Goal: Entertainment & Leisure: Consume media (video, audio)

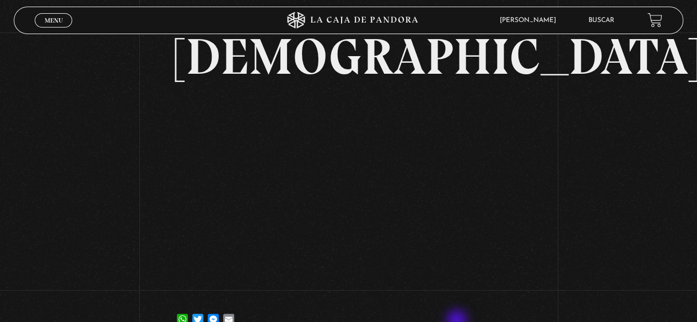
scroll to position [55, 0]
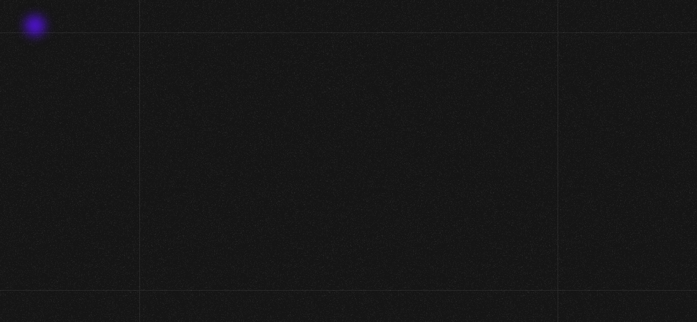
scroll to position [122, 0]
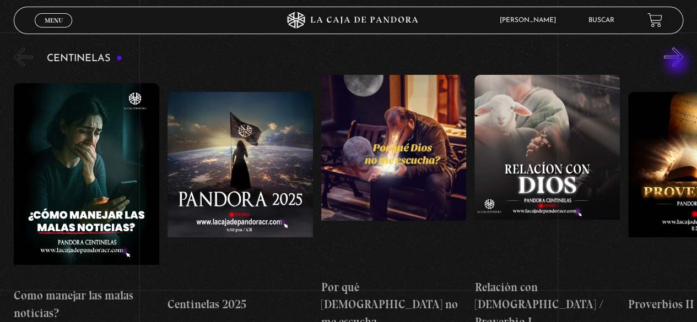
click at [678, 63] on button "»" at bounding box center [673, 56] width 19 height 19
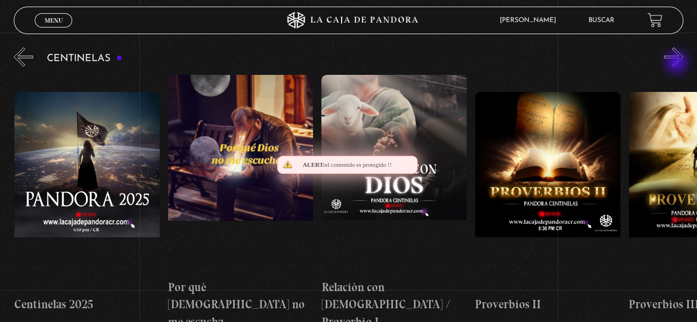
click at [678, 63] on button "»" at bounding box center [673, 56] width 19 height 19
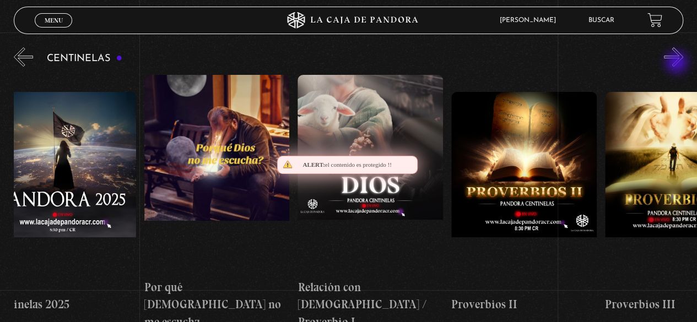
click at [678, 63] on button "»" at bounding box center [673, 56] width 19 height 19
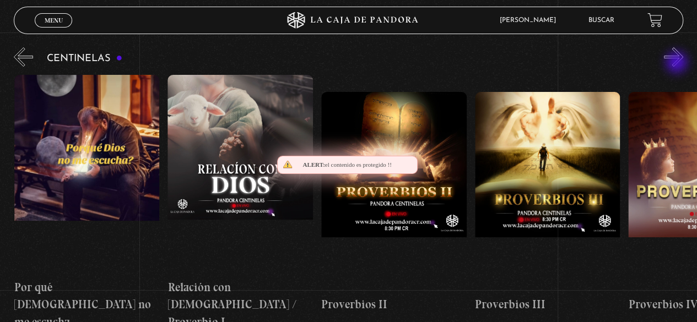
click at [678, 63] on button "»" at bounding box center [673, 56] width 19 height 19
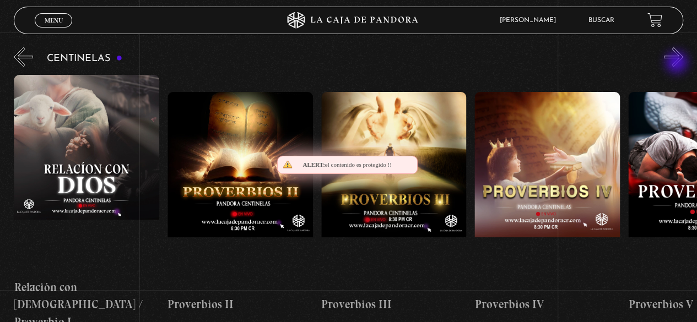
click at [678, 63] on button "»" at bounding box center [673, 56] width 19 height 19
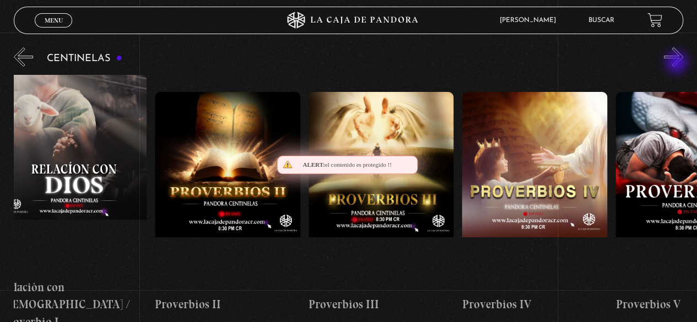
click at [678, 63] on button "»" at bounding box center [673, 56] width 19 height 19
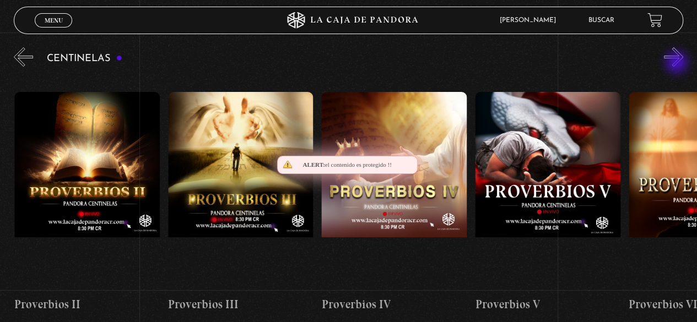
click at [678, 63] on button "»" at bounding box center [673, 56] width 19 height 19
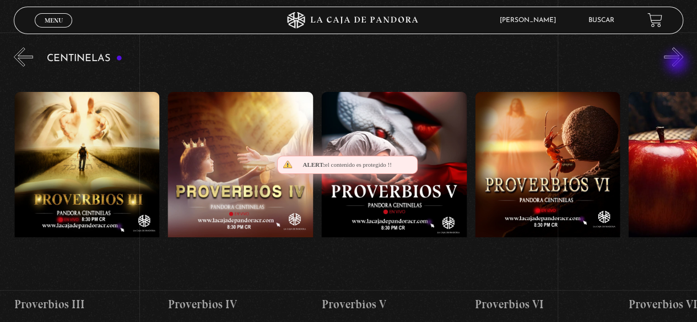
click at [678, 63] on button "»" at bounding box center [673, 56] width 19 height 19
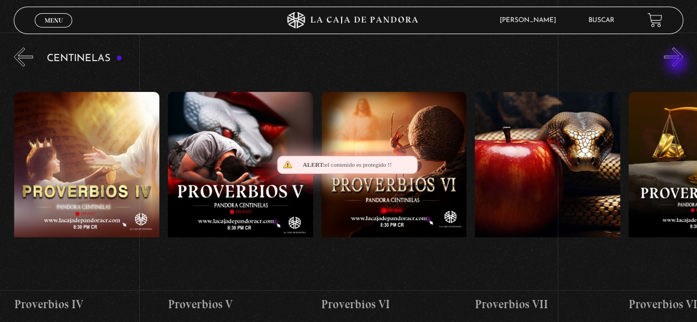
click at [678, 63] on button "»" at bounding box center [673, 56] width 19 height 19
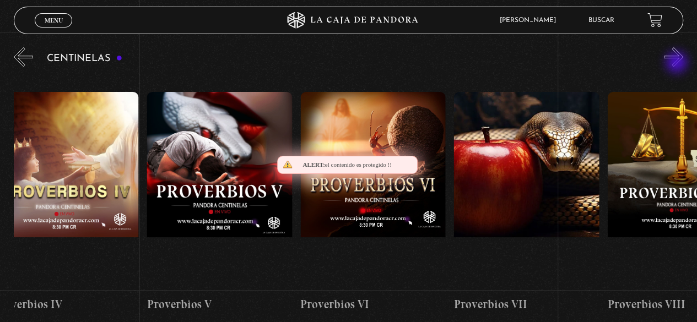
click at [678, 63] on button "»" at bounding box center [673, 56] width 19 height 19
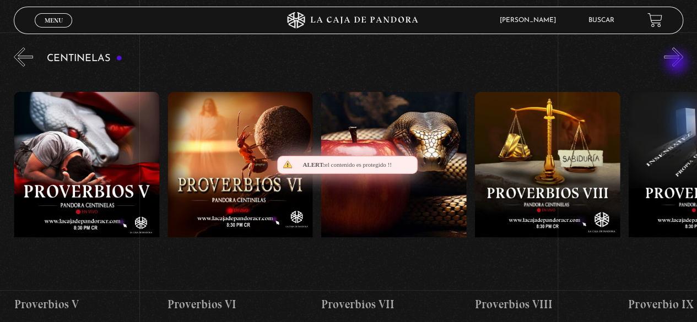
click at [678, 63] on button "»" at bounding box center [673, 56] width 19 height 19
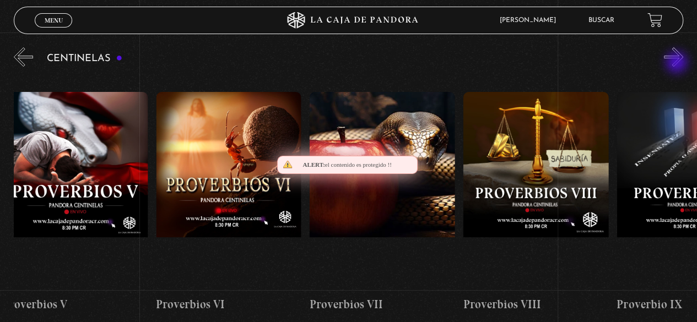
click at [678, 63] on button "»" at bounding box center [673, 56] width 19 height 19
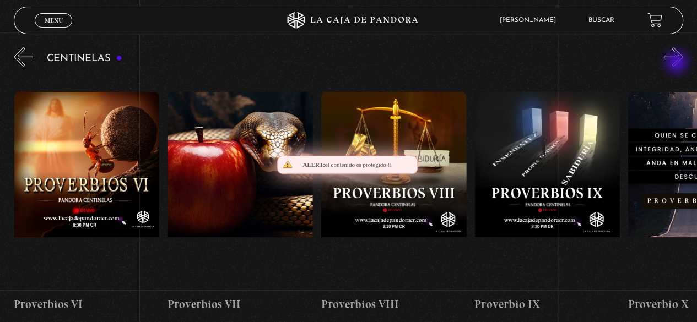
click at [678, 63] on button "»" at bounding box center [673, 56] width 19 height 19
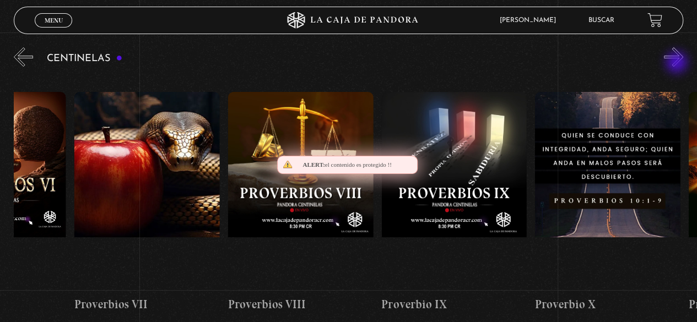
click at [678, 63] on button "»" at bounding box center [673, 56] width 19 height 19
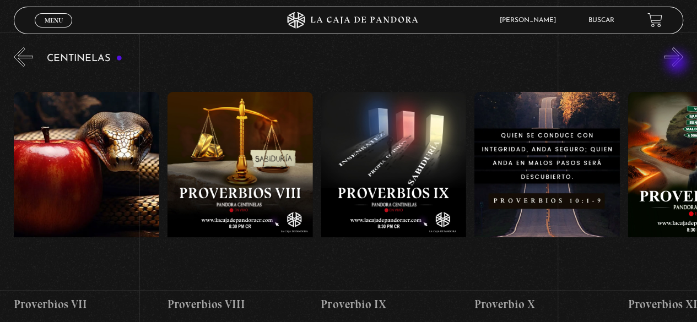
click at [678, 63] on button "»" at bounding box center [673, 56] width 19 height 19
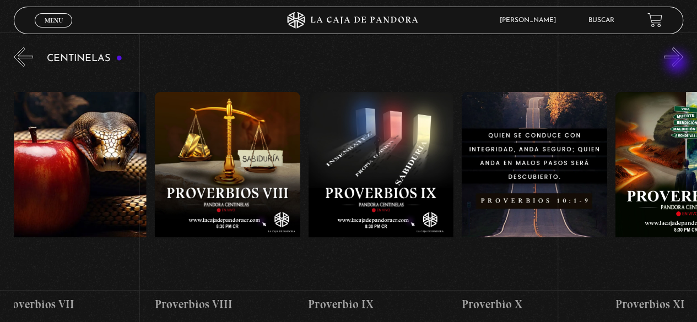
click at [678, 63] on button "»" at bounding box center [673, 56] width 19 height 19
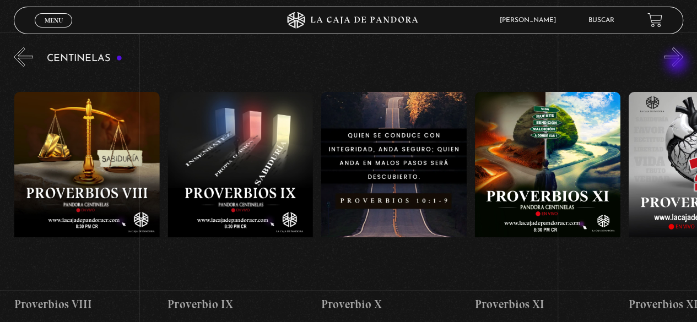
click at [678, 63] on button "»" at bounding box center [673, 56] width 19 height 19
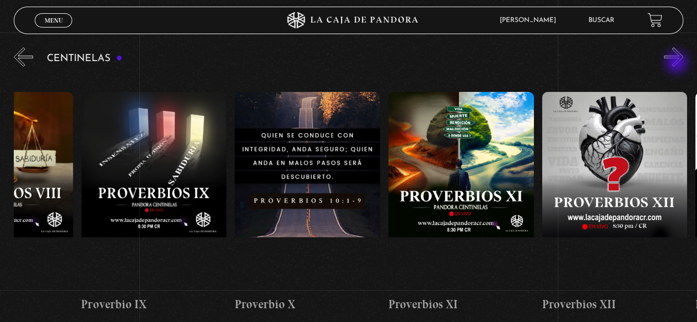
click at [678, 63] on button "»" at bounding box center [673, 56] width 19 height 19
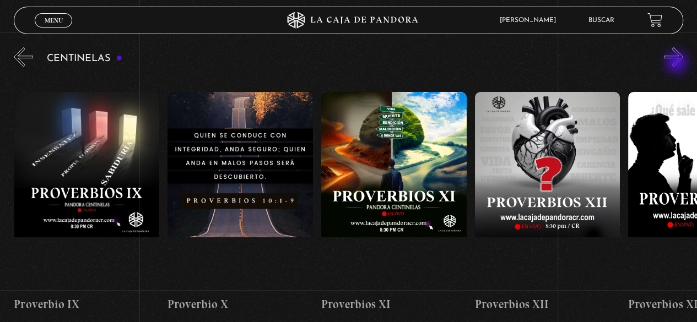
click at [678, 63] on button "»" at bounding box center [673, 56] width 19 height 19
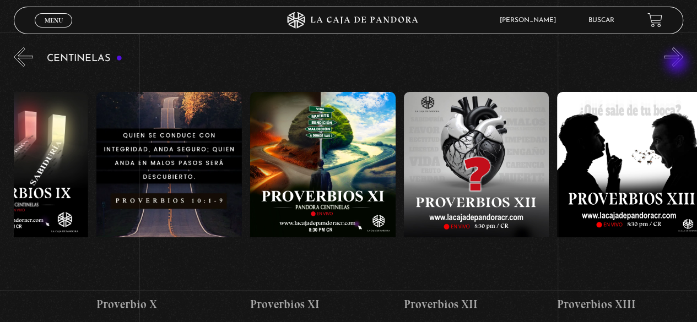
click at [678, 63] on button "»" at bounding box center [673, 56] width 19 height 19
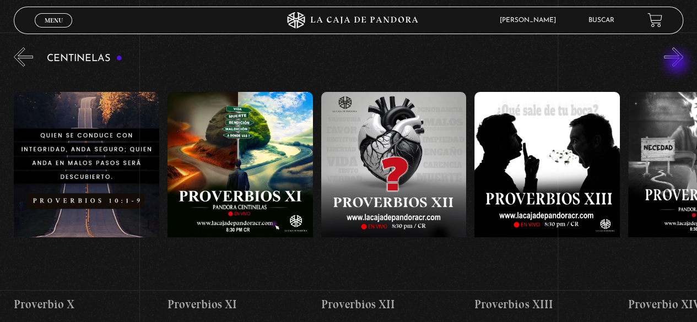
click at [678, 63] on button "»" at bounding box center [673, 56] width 19 height 19
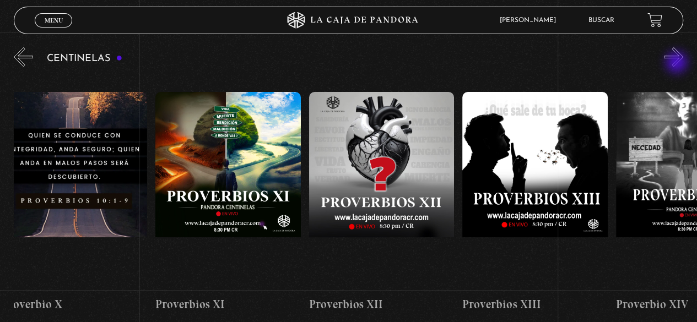
click at [678, 63] on button "»" at bounding box center [673, 56] width 19 height 19
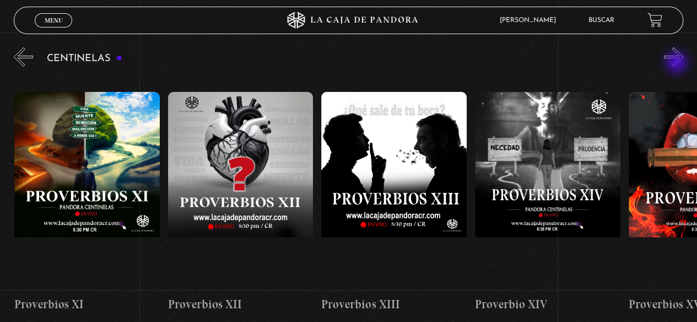
click at [678, 63] on button "»" at bounding box center [673, 56] width 19 height 19
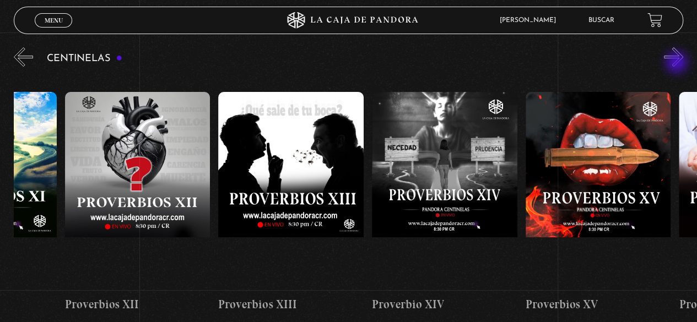
click at [678, 63] on button "»" at bounding box center [673, 56] width 19 height 19
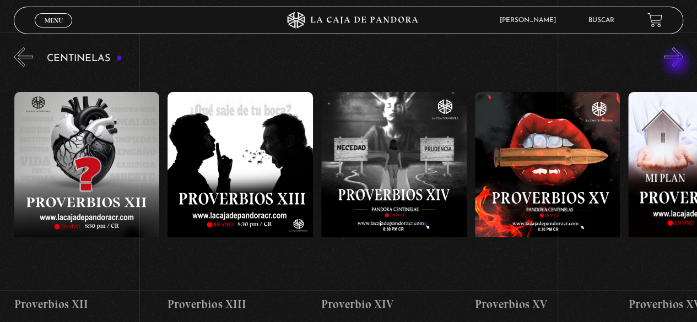
click at [678, 63] on button "»" at bounding box center [673, 56] width 19 height 19
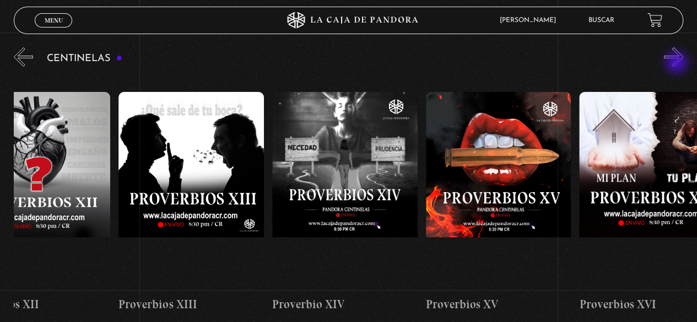
click at [678, 63] on button "»" at bounding box center [673, 56] width 19 height 19
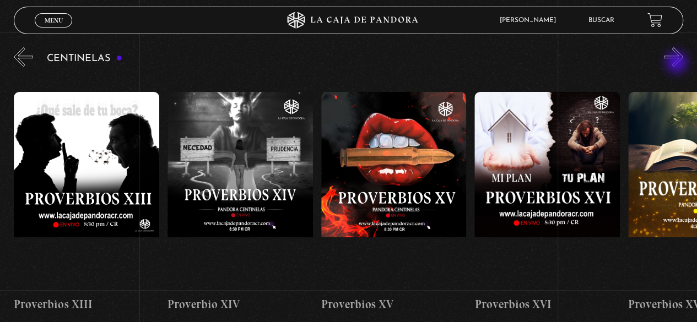
click at [678, 63] on button "»" at bounding box center [673, 56] width 19 height 19
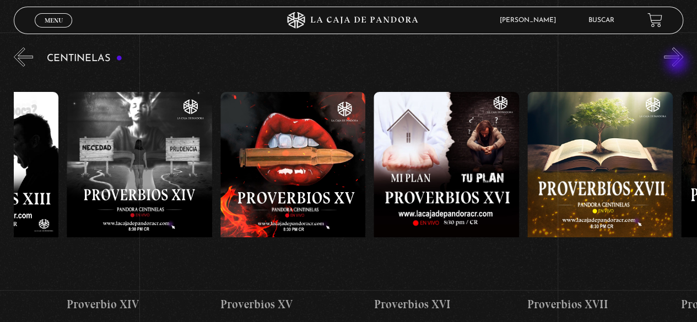
click at [678, 63] on button "»" at bounding box center [673, 56] width 19 height 19
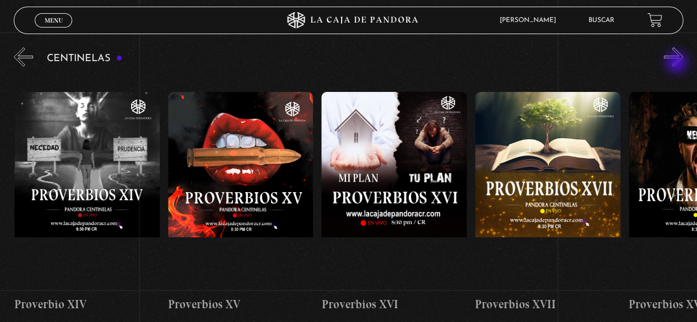
click at [678, 63] on button "»" at bounding box center [673, 56] width 19 height 19
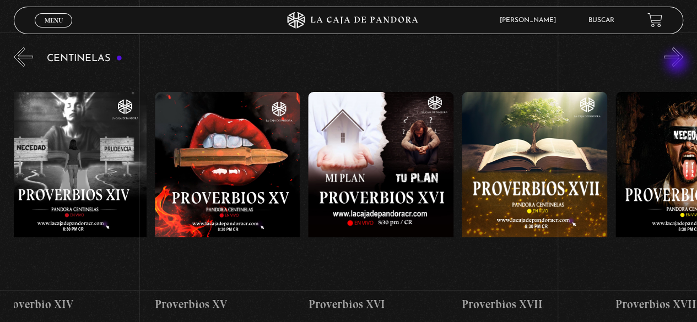
click at [678, 63] on button "»" at bounding box center [673, 56] width 19 height 19
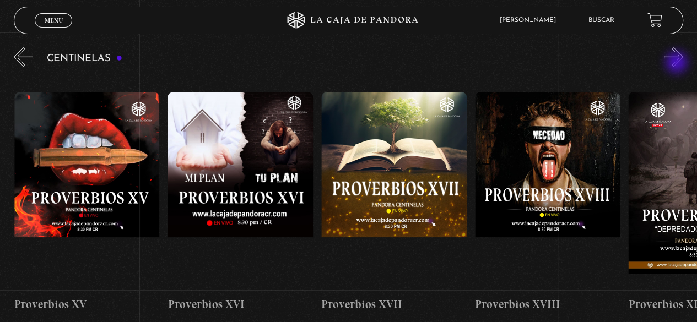
click at [678, 63] on button "»" at bounding box center [673, 56] width 19 height 19
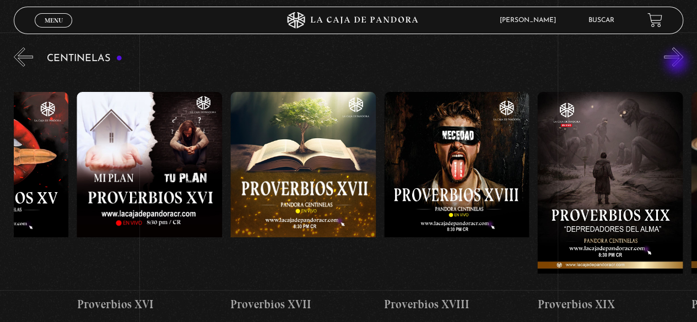
click at [678, 63] on button "»" at bounding box center [673, 56] width 19 height 19
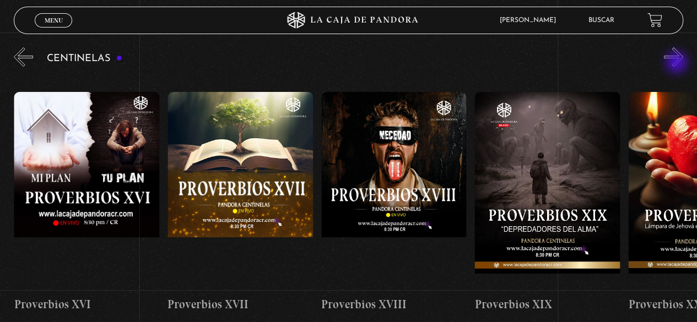
click at [678, 63] on button "»" at bounding box center [673, 56] width 19 height 19
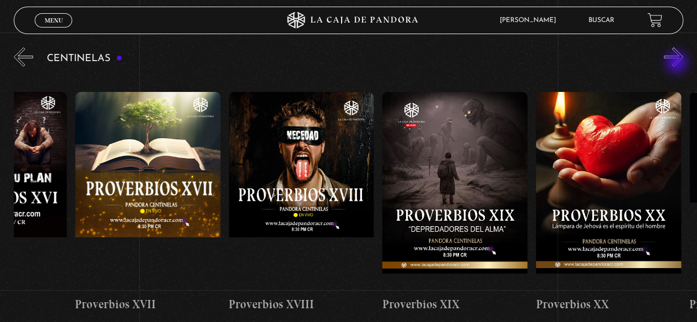
click at [678, 63] on button "»" at bounding box center [673, 56] width 19 height 19
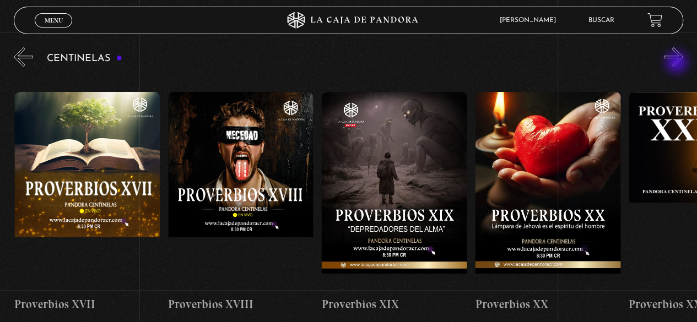
click at [678, 63] on button "»" at bounding box center [673, 56] width 19 height 19
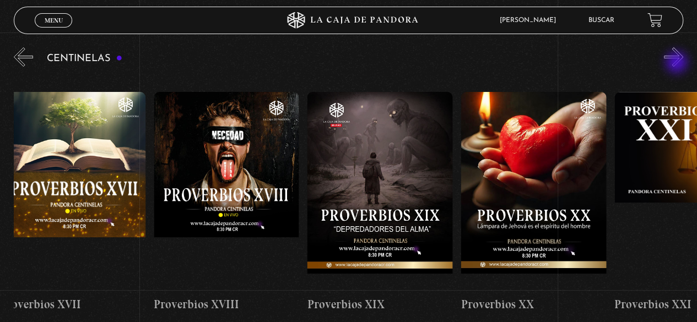
click at [678, 63] on button "»" at bounding box center [673, 56] width 19 height 19
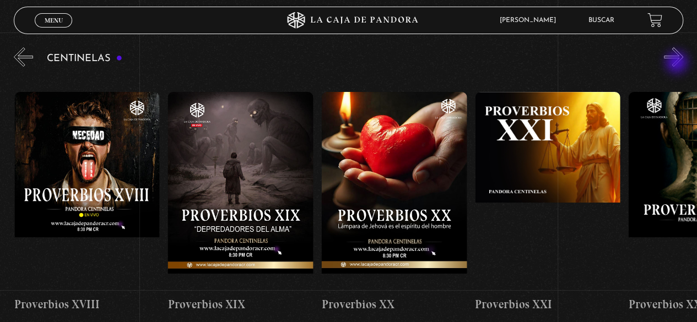
click at [678, 63] on button "»" at bounding box center [673, 56] width 19 height 19
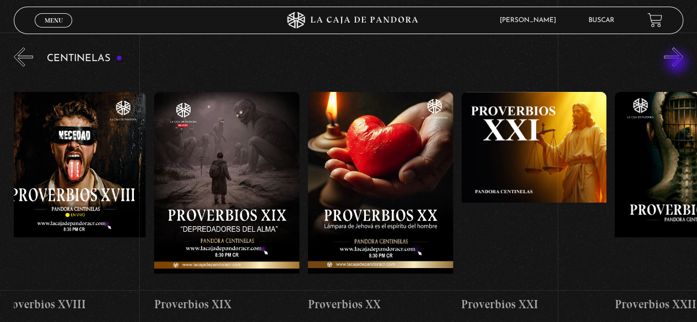
click at [678, 63] on button "»" at bounding box center [673, 56] width 19 height 19
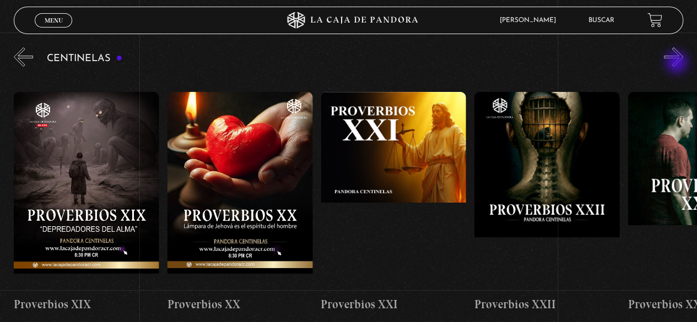
click at [678, 63] on button "»" at bounding box center [673, 56] width 19 height 19
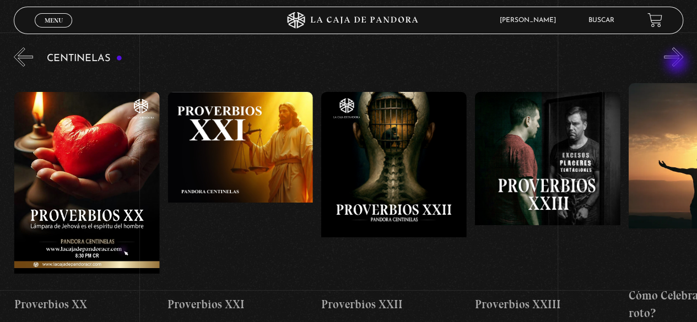
click at [678, 63] on button "»" at bounding box center [673, 56] width 19 height 19
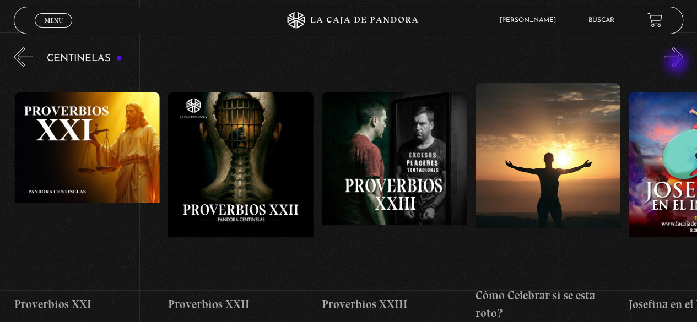
click at [678, 63] on button "»" at bounding box center [673, 56] width 19 height 19
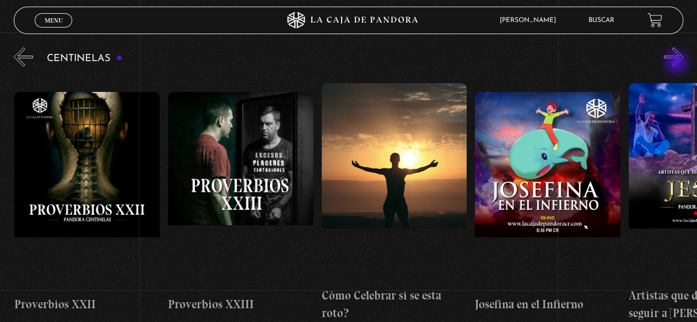
click at [678, 63] on button "»" at bounding box center [673, 56] width 19 height 19
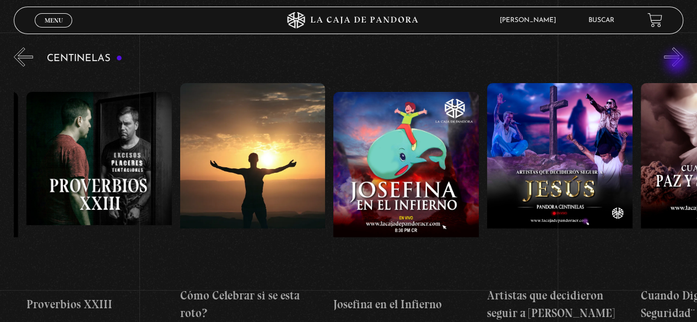
click at [678, 63] on button "»" at bounding box center [673, 56] width 19 height 19
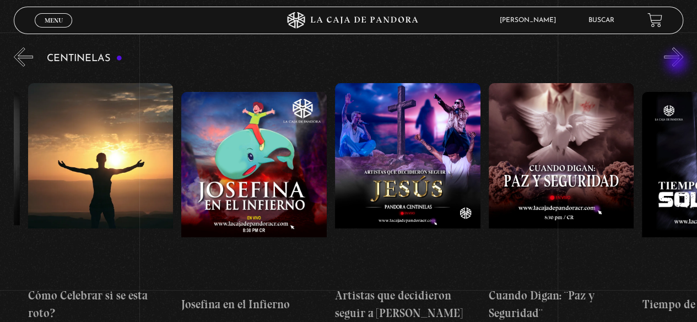
click at [678, 63] on button "»" at bounding box center [673, 56] width 19 height 19
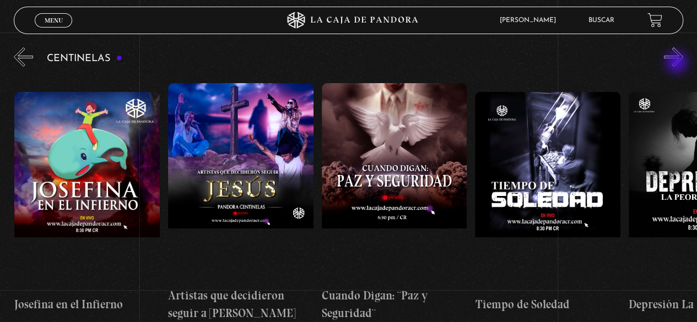
click at [678, 63] on button "»" at bounding box center [673, 56] width 19 height 19
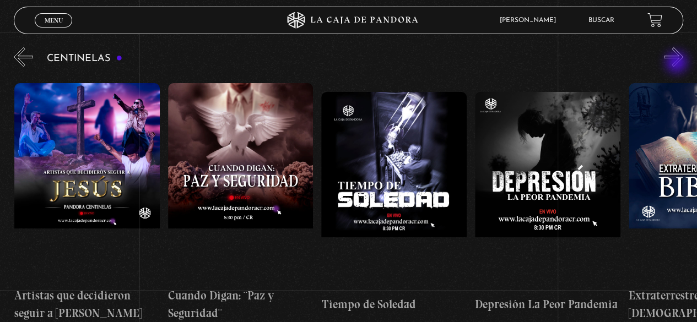
click at [678, 63] on button "»" at bounding box center [673, 56] width 19 height 19
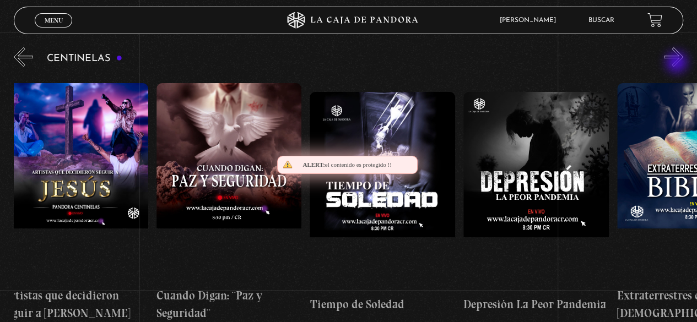
click at [678, 63] on button "»" at bounding box center [673, 56] width 19 height 19
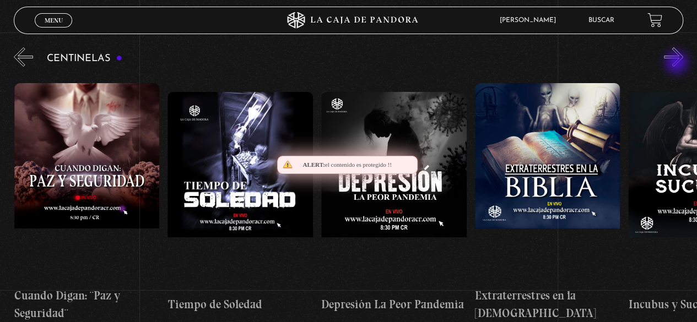
click at [678, 63] on button "»" at bounding box center [673, 56] width 19 height 19
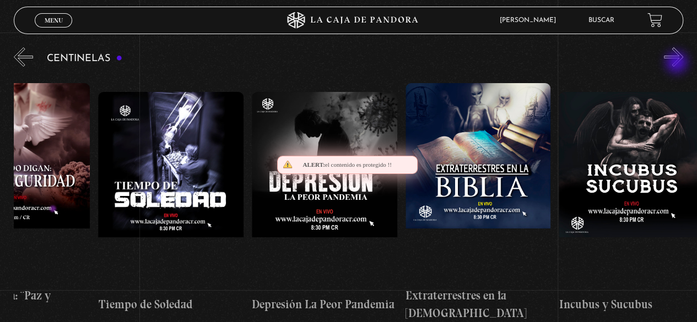
click at [678, 63] on button "»" at bounding box center [673, 56] width 19 height 19
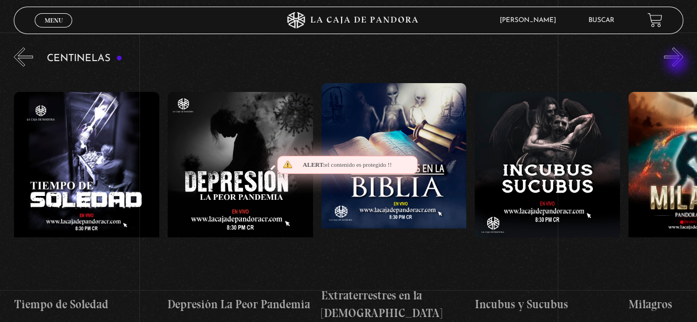
click at [678, 63] on button "»" at bounding box center [673, 56] width 19 height 19
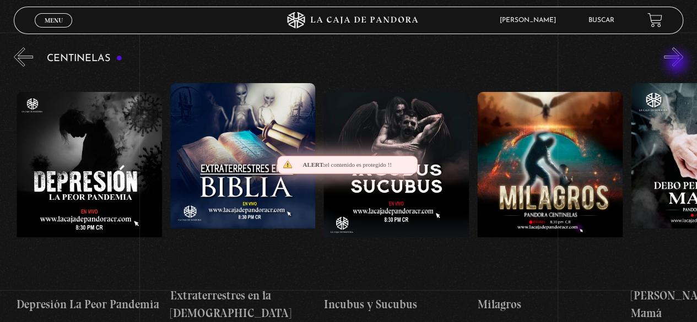
click at [678, 63] on button "»" at bounding box center [673, 56] width 19 height 19
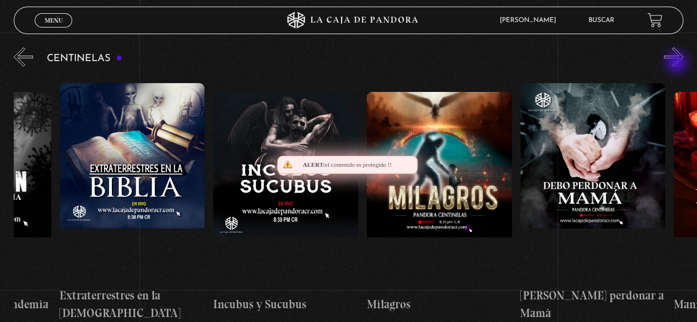
click at [678, 63] on button "»" at bounding box center [673, 56] width 19 height 19
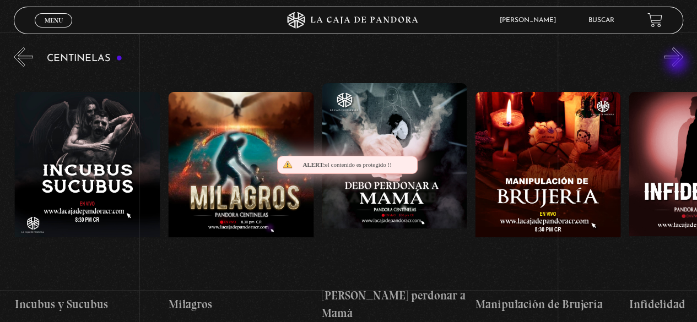
click at [678, 63] on button "»" at bounding box center [673, 56] width 19 height 19
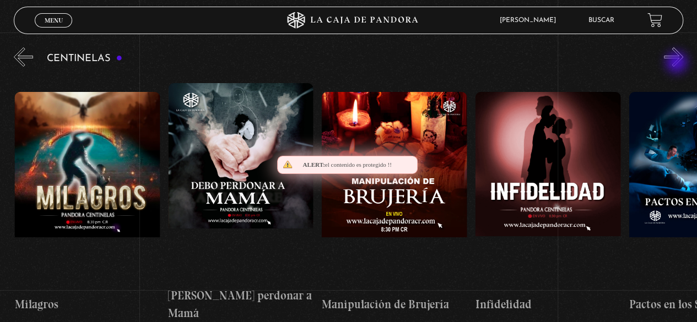
scroll to position [0, 5220]
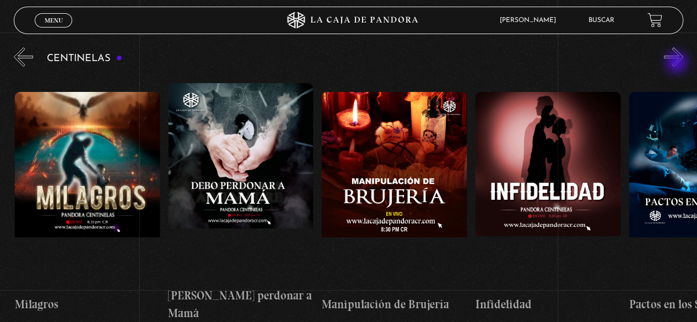
click at [678, 63] on button "»" at bounding box center [673, 56] width 19 height 19
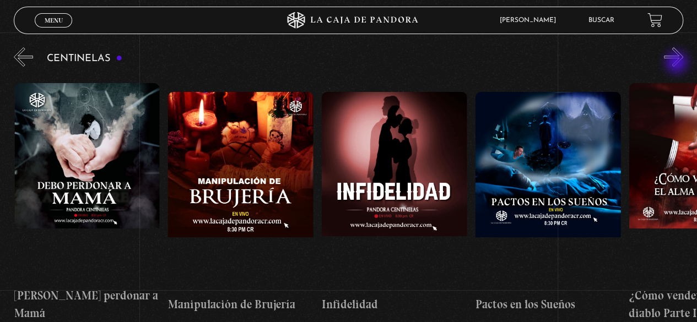
click at [678, 63] on button "»" at bounding box center [673, 56] width 19 height 19
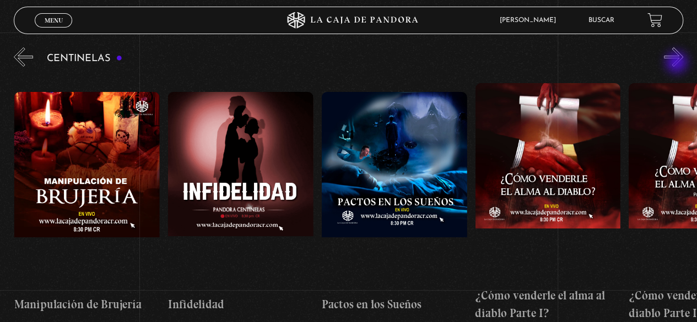
click at [678, 63] on button "»" at bounding box center [673, 56] width 19 height 19
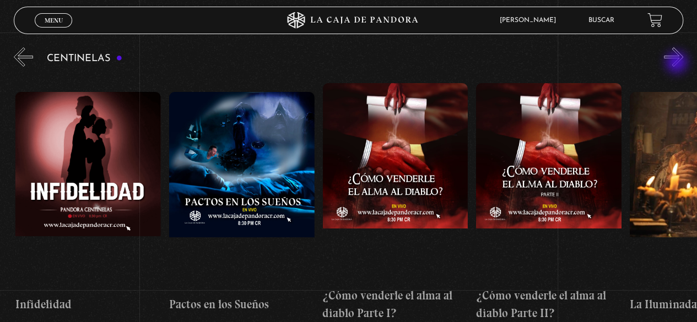
click at [678, 63] on button "»" at bounding box center [673, 56] width 19 height 19
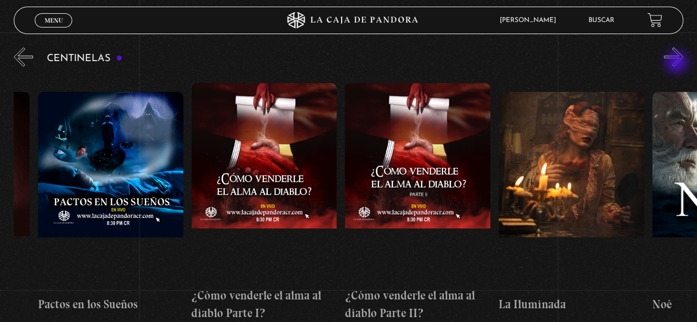
click at [678, 63] on button "»" at bounding box center [673, 56] width 19 height 19
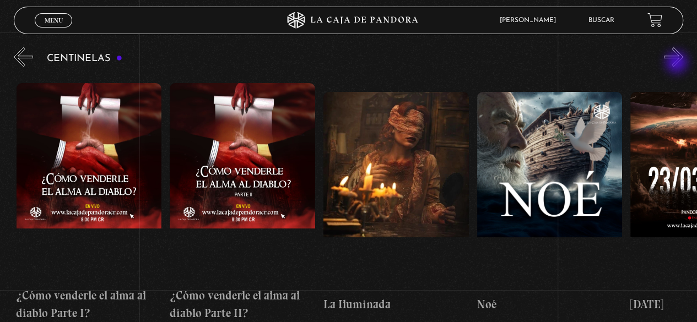
click at [678, 63] on button "»" at bounding box center [673, 56] width 19 height 19
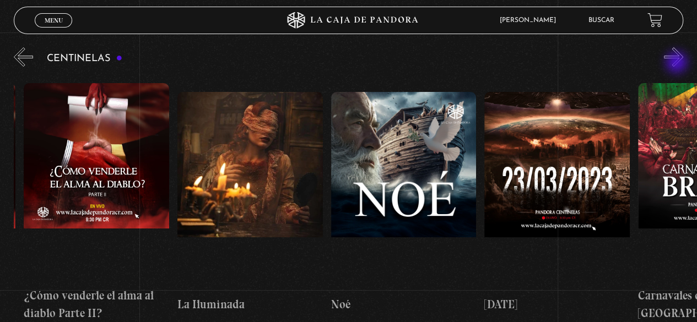
click at [678, 63] on button "»" at bounding box center [673, 56] width 19 height 19
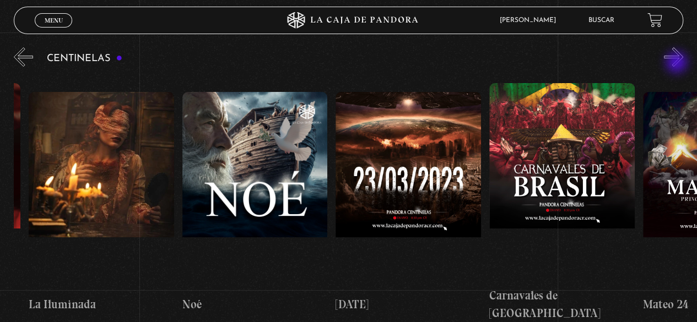
click at [678, 63] on button "»" at bounding box center [673, 56] width 19 height 19
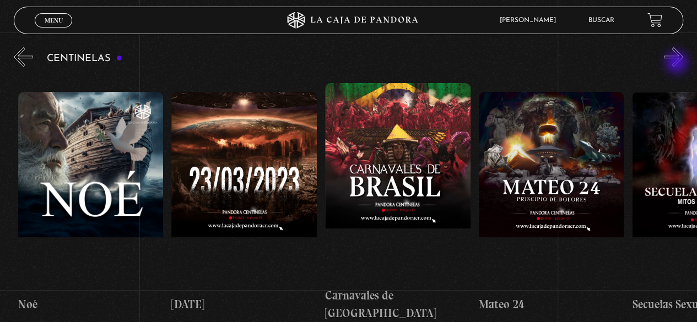
click at [678, 63] on button "»" at bounding box center [673, 56] width 19 height 19
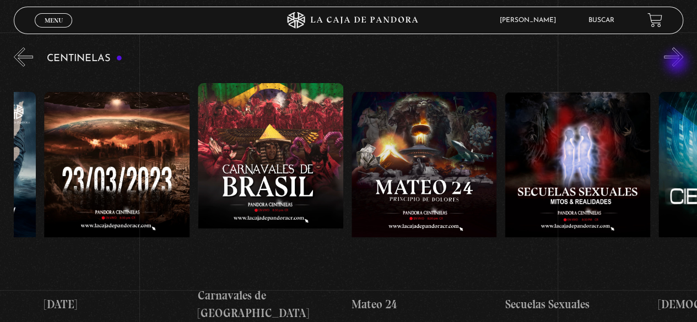
click at [678, 63] on button "»" at bounding box center [673, 56] width 19 height 19
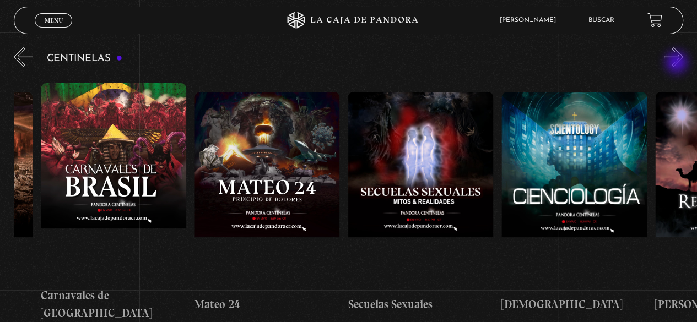
click at [678, 63] on button "»" at bounding box center [673, 56] width 19 height 19
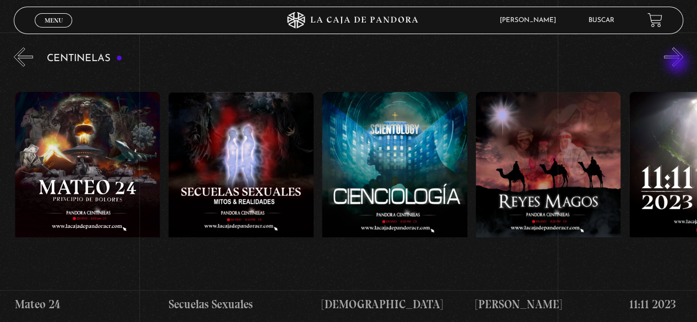
scroll to position [0, 6909]
click at [678, 63] on button "»" at bounding box center [673, 56] width 19 height 19
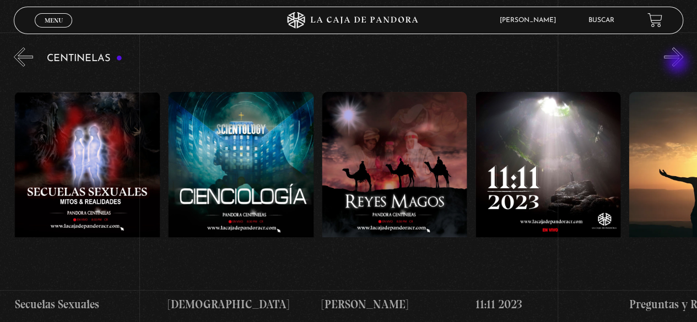
click at [678, 63] on button "»" at bounding box center [673, 56] width 19 height 19
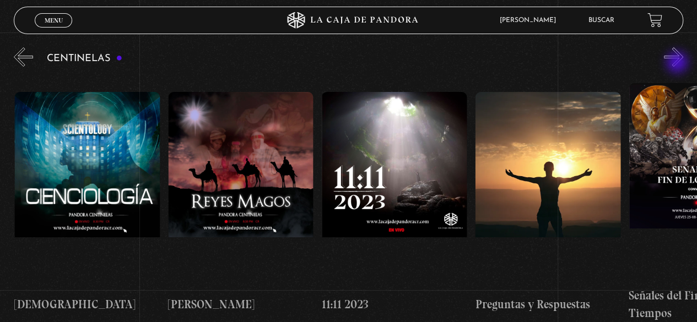
click at [678, 63] on button "»" at bounding box center [673, 56] width 19 height 19
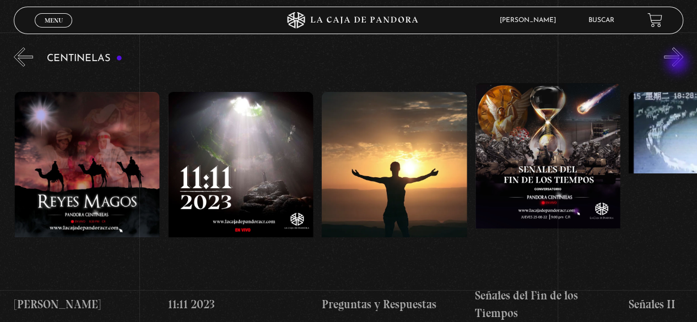
scroll to position [0, 7370]
click at [677, 63] on button "»" at bounding box center [673, 56] width 19 height 19
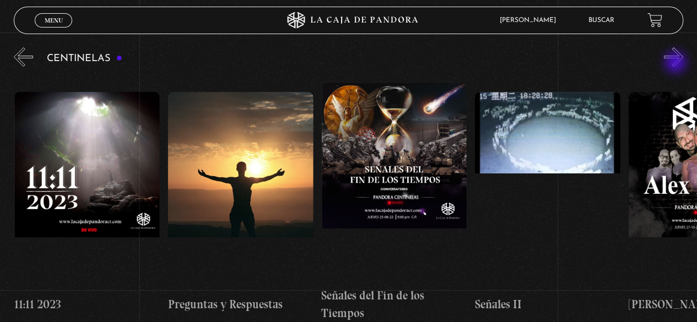
click at [677, 63] on button "»" at bounding box center [673, 56] width 19 height 19
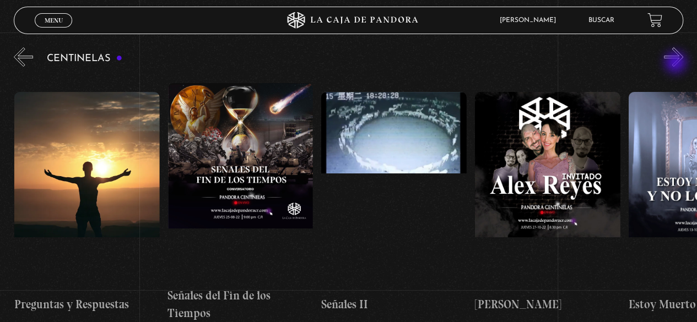
click at [677, 63] on button "»" at bounding box center [673, 56] width 19 height 19
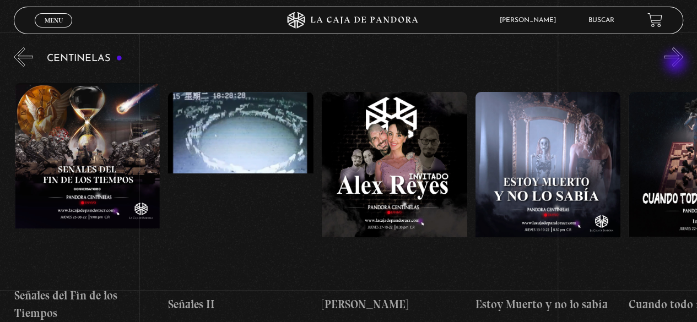
scroll to position [0, 7831]
click at [677, 63] on button "»" at bounding box center [673, 56] width 19 height 19
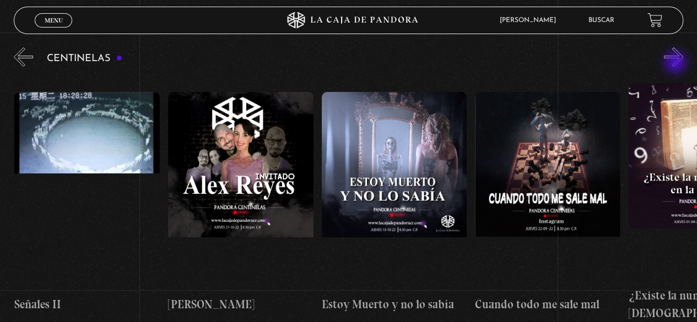
scroll to position [0, 7984]
click at [677, 63] on button "»" at bounding box center [673, 56] width 19 height 19
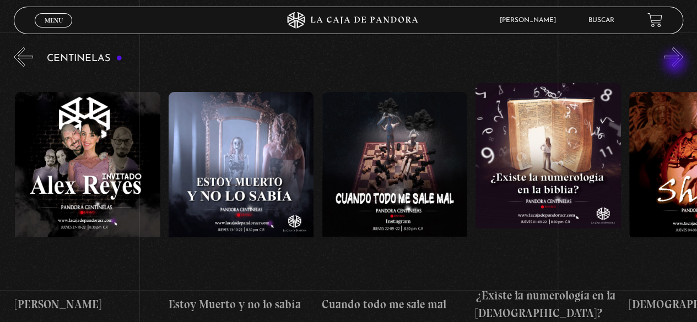
scroll to position [0, 8137]
click at [676, 63] on button "»" at bounding box center [673, 56] width 19 height 19
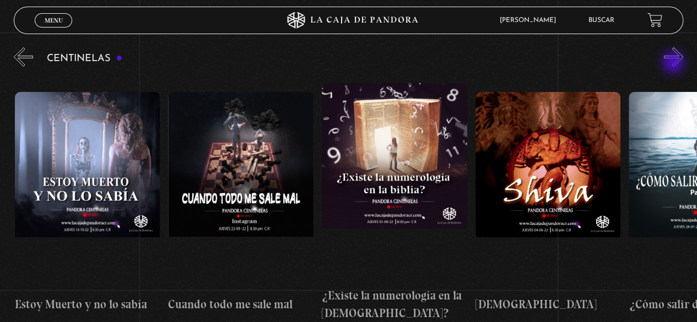
scroll to position [0, 8291]
click at [674, 63] on button "»" at bounding box center [673, 56] width 19 height 19
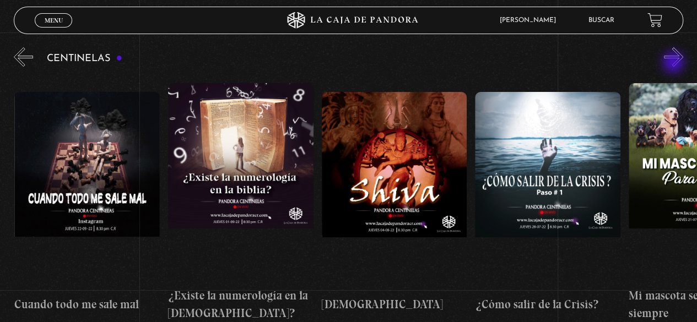
scroll to position [0, 8444]
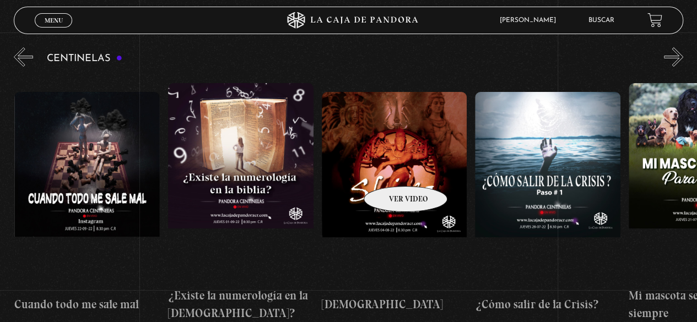
click at [391, 170] on figure at bounding box center [394, 191] width 145 height 198
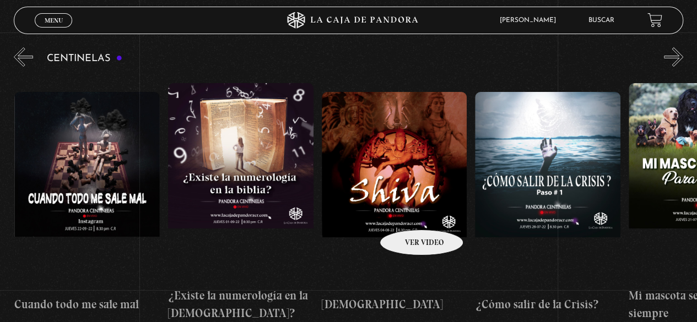
click at [407, 213] on figure at bounding box center [394, 191] width 145 height 198
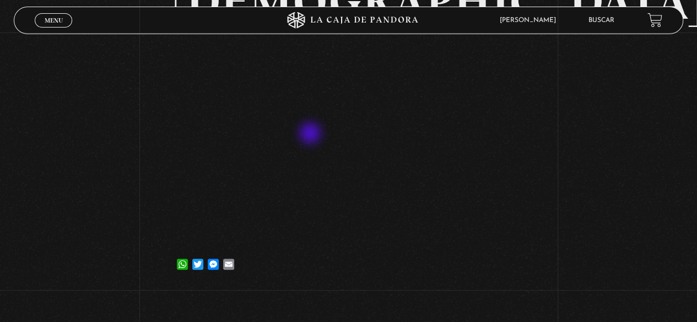
scroll to position [55, 0]
